Goal: Task Accomplishment & Management: Use online tool/utility

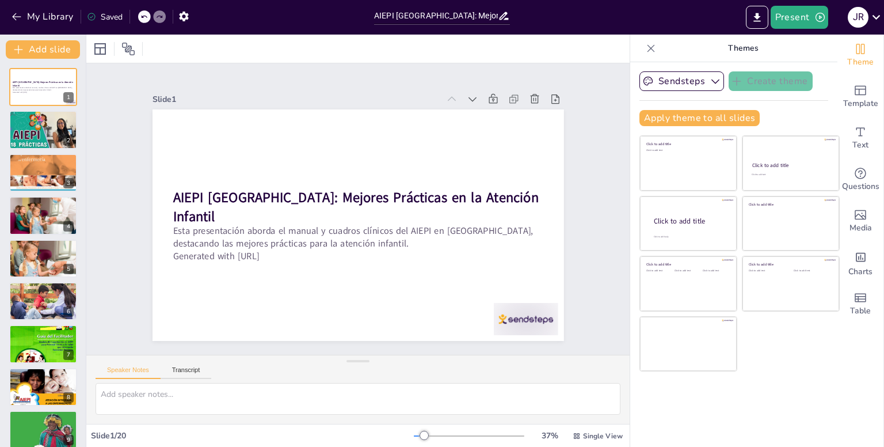
scroll to position [403, 0]
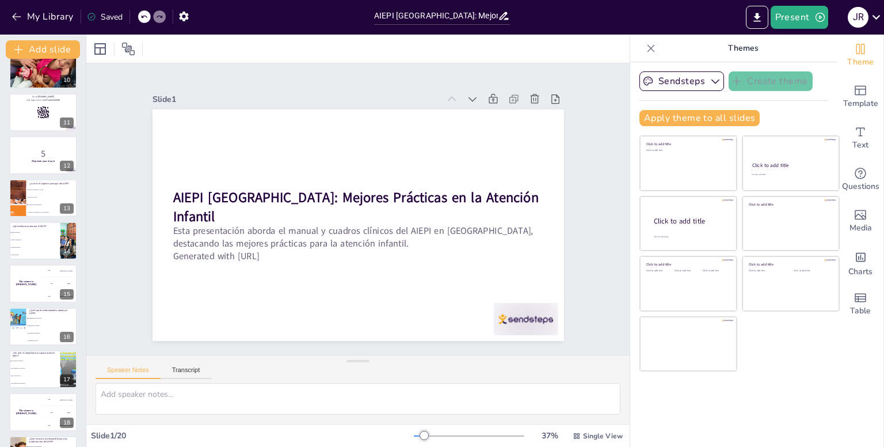
checkbox input "true"
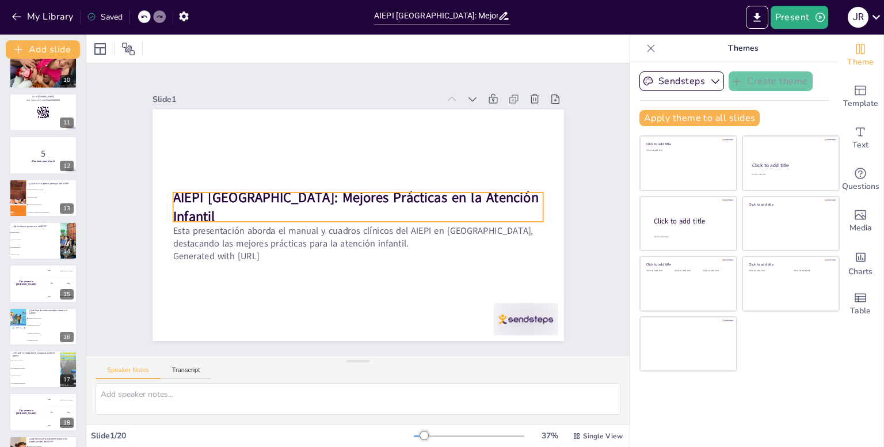
checkbox input "true"
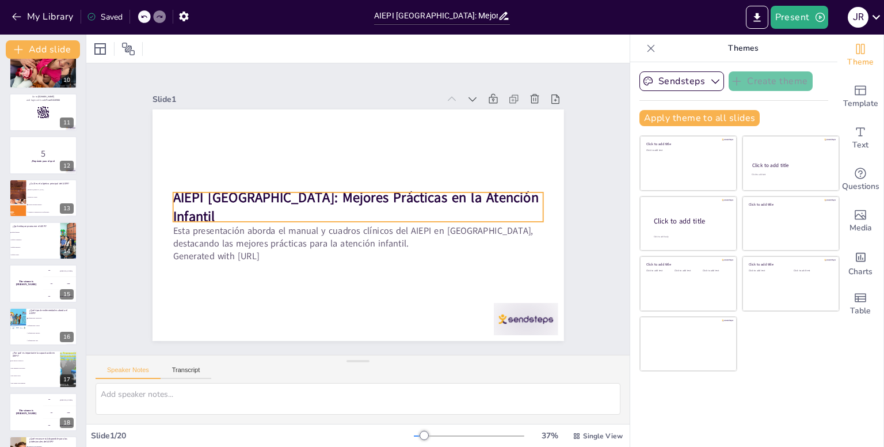
checkbox input "true"
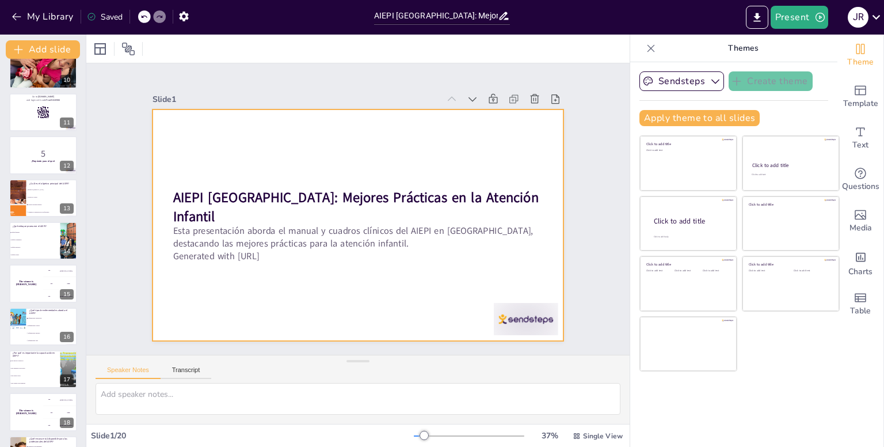
checkbox input "true"
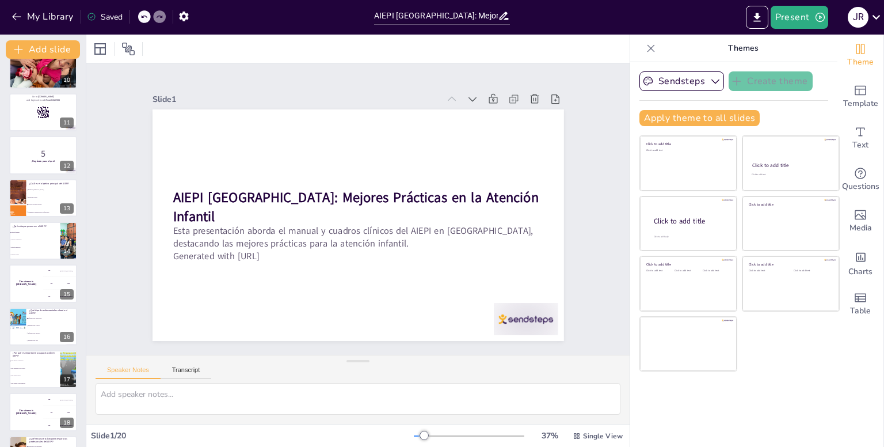
click at [826, 389] on div "Sendsteps Create theme Apply theme to all slides Click to add title Click to ad…" at bounding box center [733, 254] width 207 height 384
checkbox input "true"
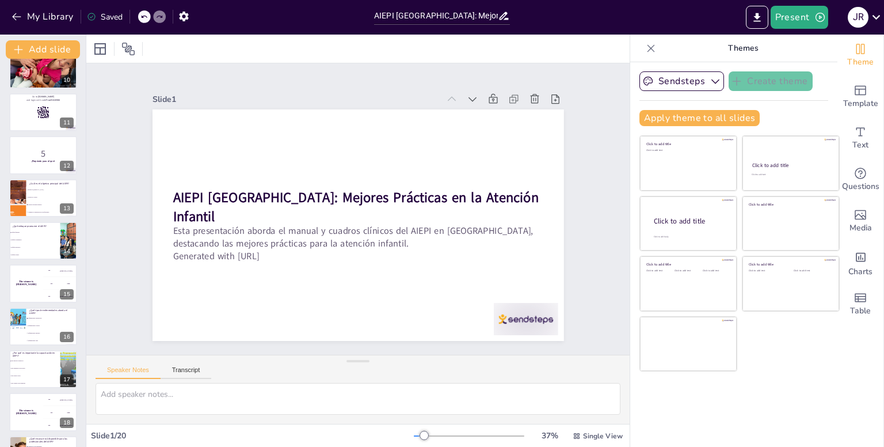
checkbox input "true"
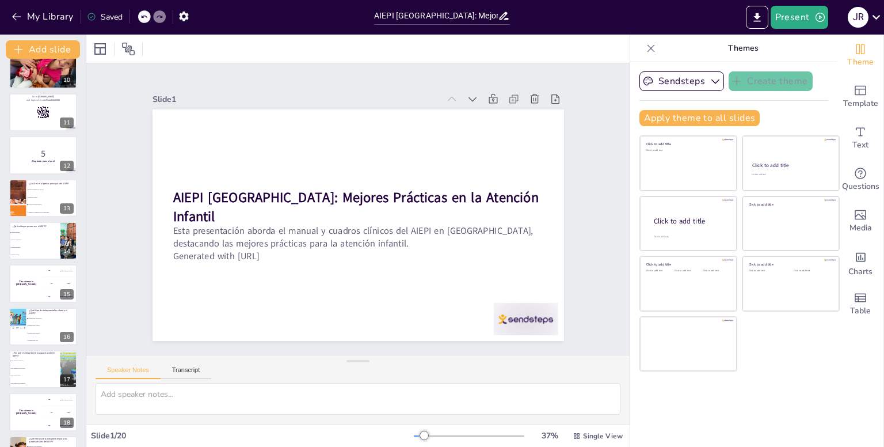
checkbox input "true"
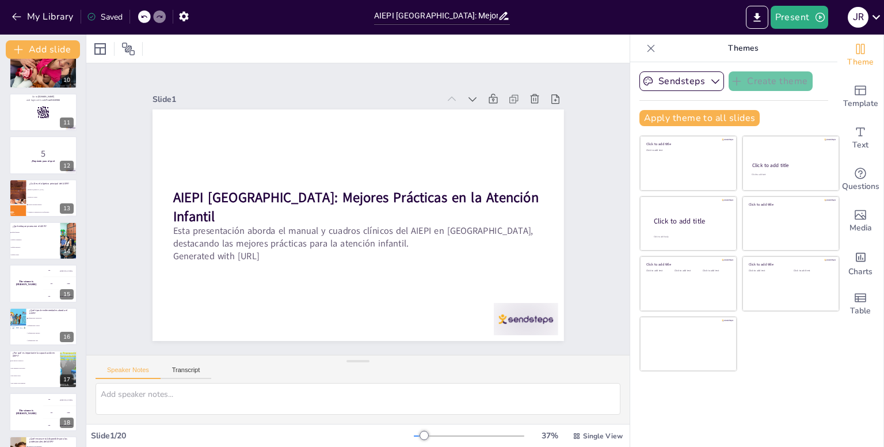
checkbox input "true"
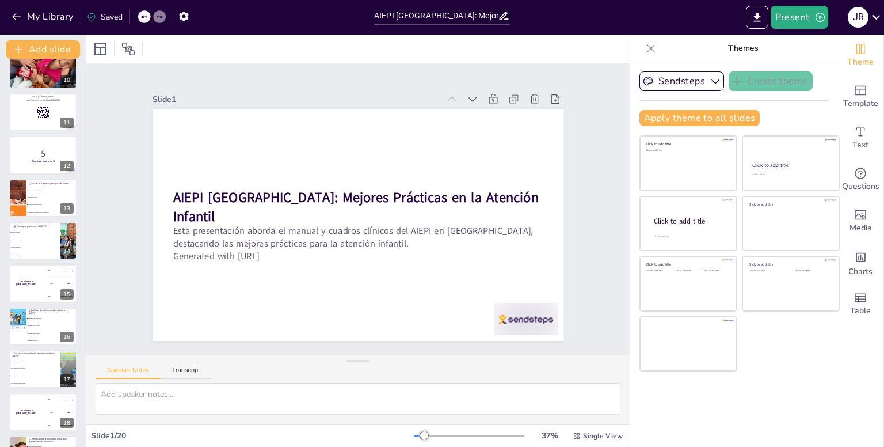
checkbox input "true"
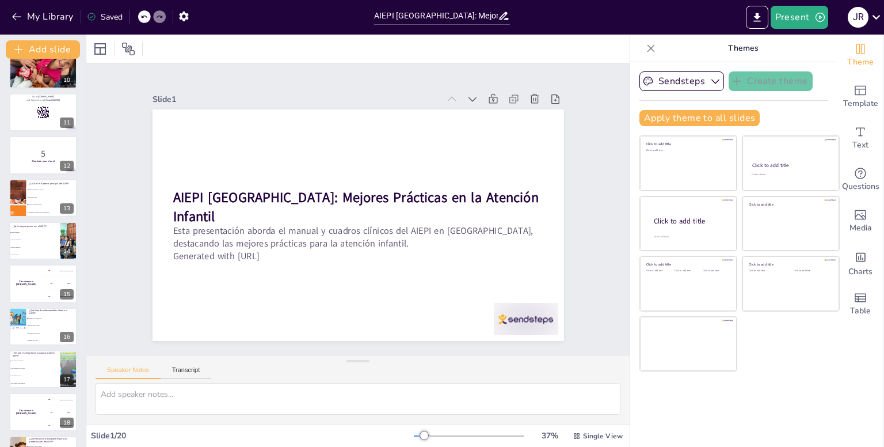
checkbox input "true"
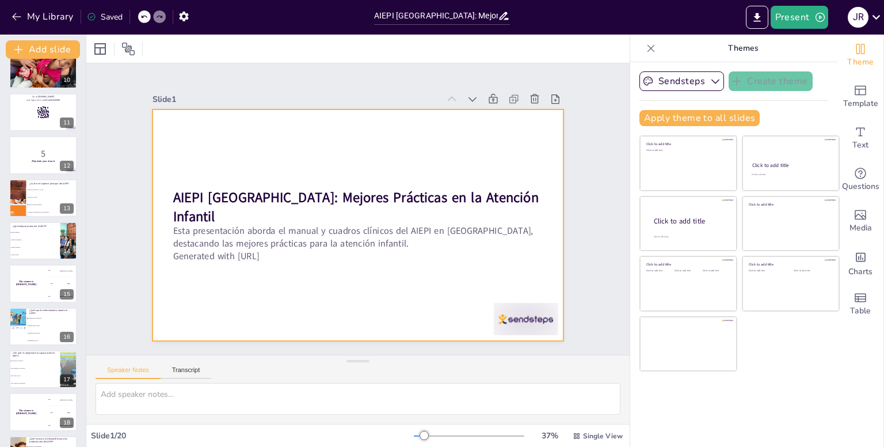
checkbox input "true"
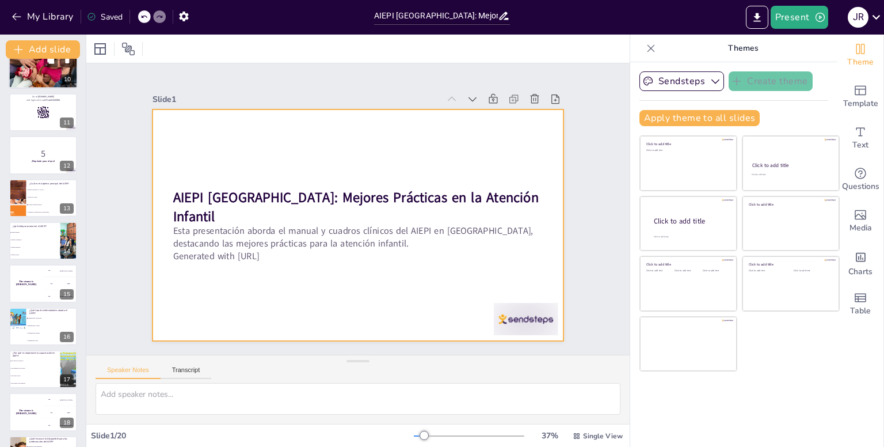
checkbox input "true"
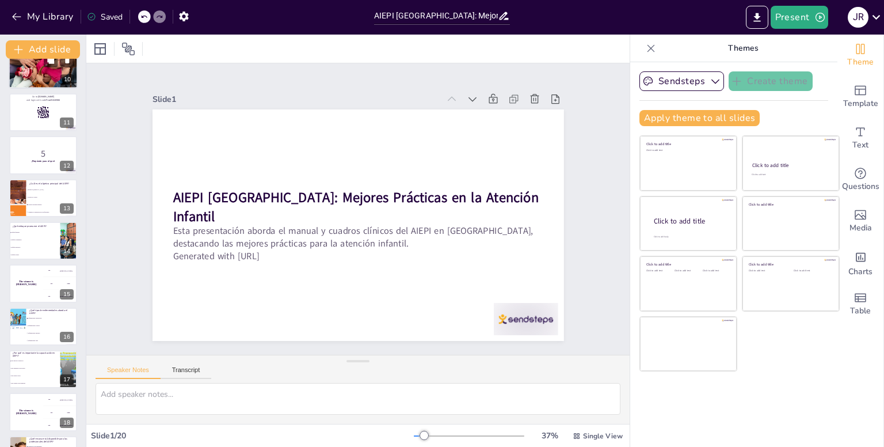
checkbox input "true"
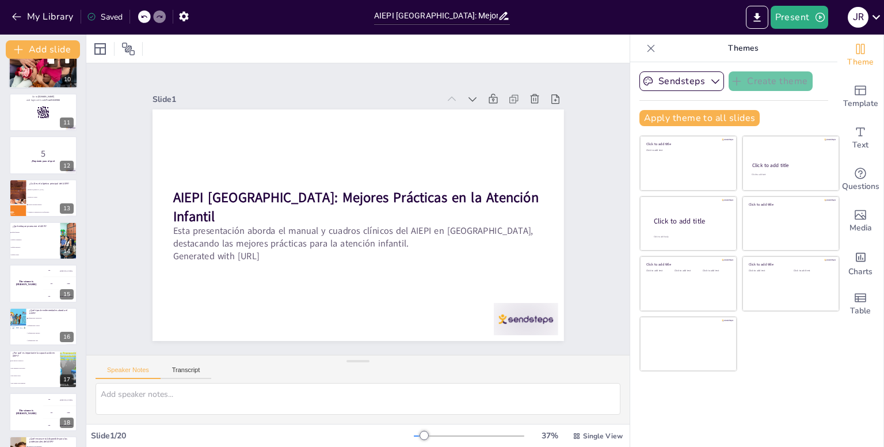
checkbox input "true"
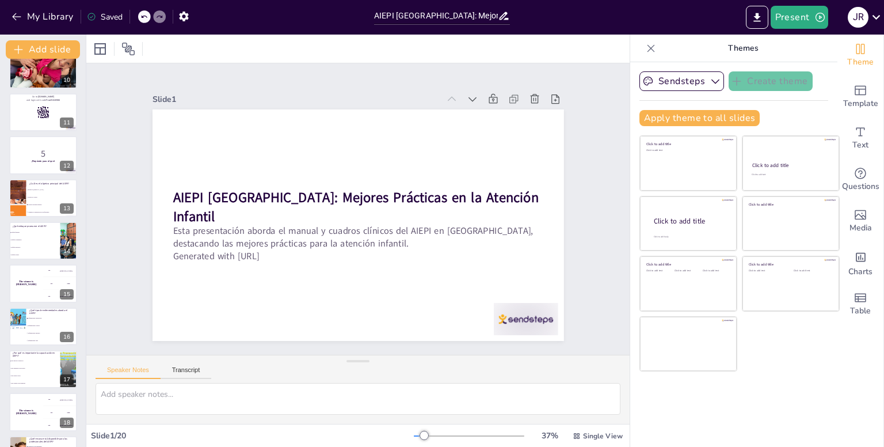
click at [122, 17] on div "Saved" at bounding box center [105, 17] width 36 height 11
click at [760, 21] on icon "Export to PowerPoint" at bounding box center [757, 18] width 12 height 12
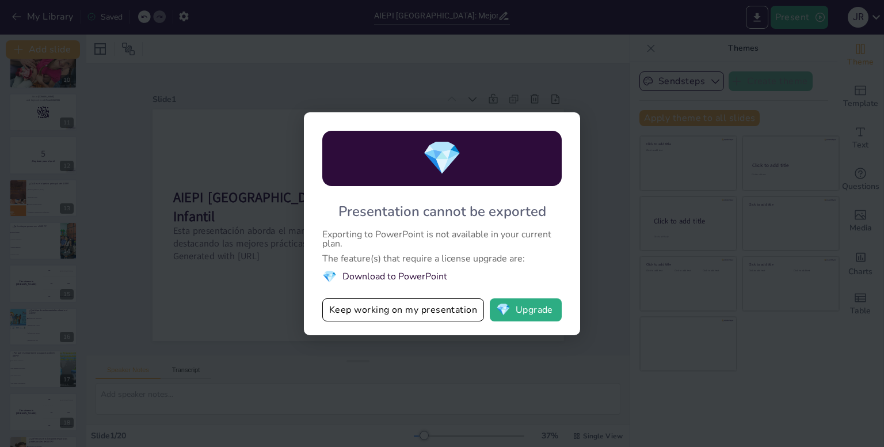
click at [604, 181] on div "💎 Presentation cannot be exported Exporting to PowerPoint is not available in y…" at bounding box center [442, 223] width 884 height 447
click at [598, 298] on div "💎 Presentation cannot be exported Exporting to PowerPoint is not available in y…" at bounding box center [442, 223] width 884 height 447
click at [265, 291] on div "💎 Presentation cannot be exported Exporting to PowerPoint is not available in y…" at bounding box center [442, 223] width 884 height 447
click at [600, 109] on div "💎 Presentation cannot be exported Exporting to PowerPoint is not available in y…" at bounding box center [442, 223] width 884 height 447
click at [425, 63] on div "💎 Presentation cannot be exported Exporting to PowerPoint is not available in y…" at bounding box center [442, 223] width 884 height 447
